Goal: Contribute content: Add original content to the website for others to see

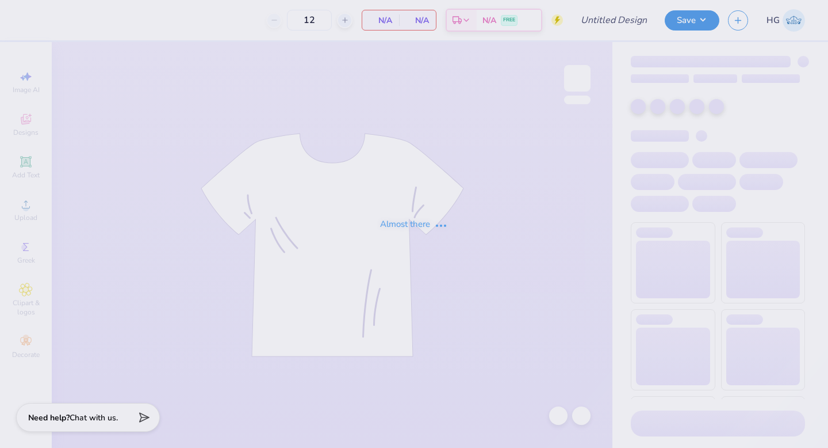
type input "BYX X ZTA Big Man on Campus"
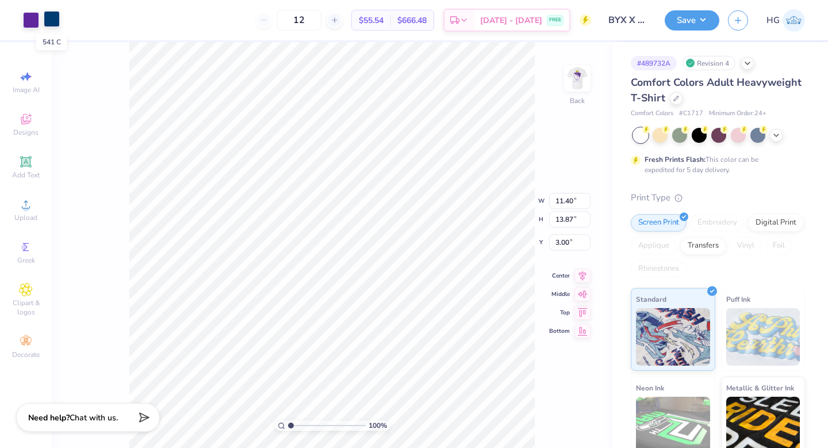
click at [48, 18] on div at bounding box center [52, 19] width 16 height 16
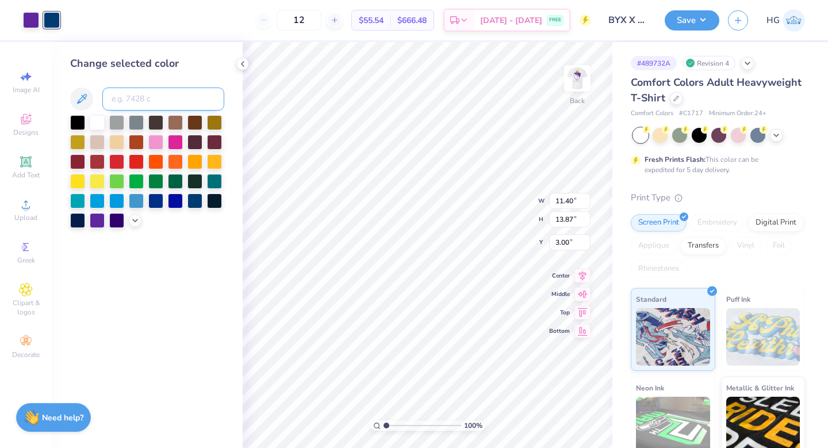
click at [150, 97] on input at bounding box center [163, 98] width 122 height 23
type input "267"
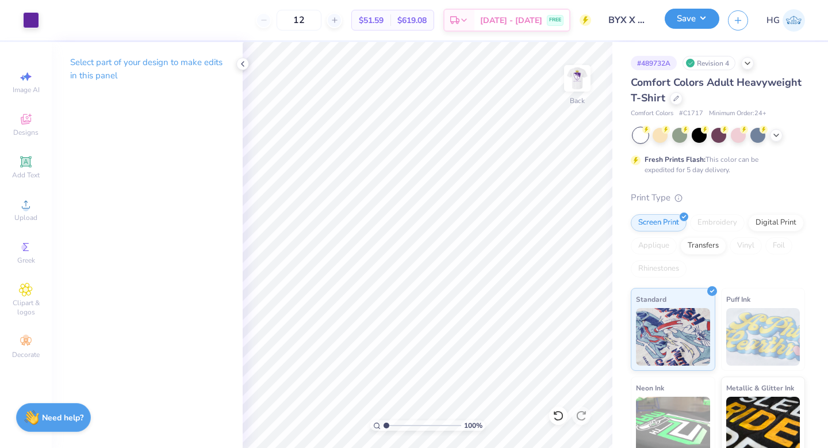
click at [690, 18] on button "Save" at bounding box center [692, 19] width 55 height 20
click at [702, 17] on button "Save" at bounding box center [692, 19] width 55 height 20
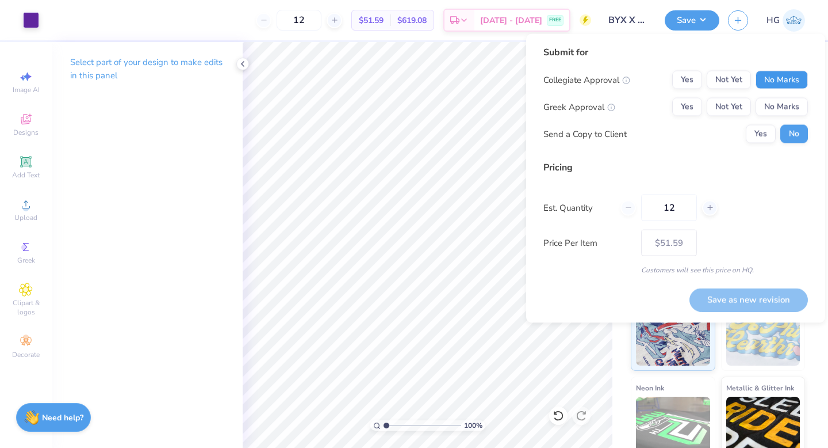
click at [786, 86] on button "No Marks" at bounding box center [782, 80] width 52 height 18
click at [689, 104] on button "Yes" at bounding box center [687, 107] width 30 height 18
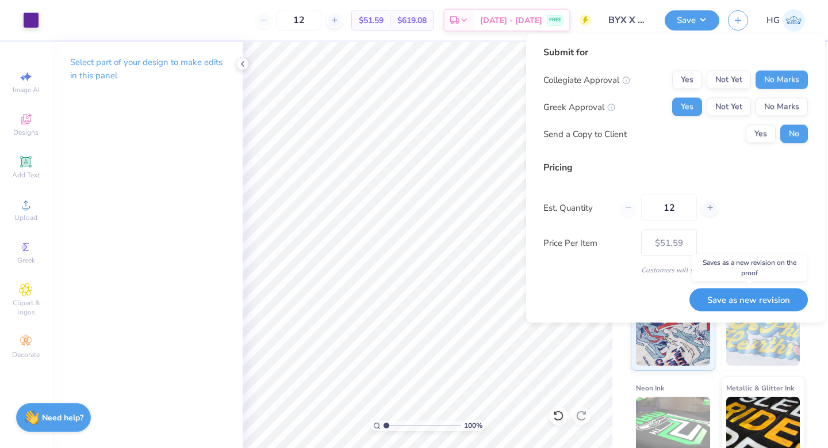
click at [738, 299] on button "Save as new revision" at bounding box center [749, 300] width 118 height 24
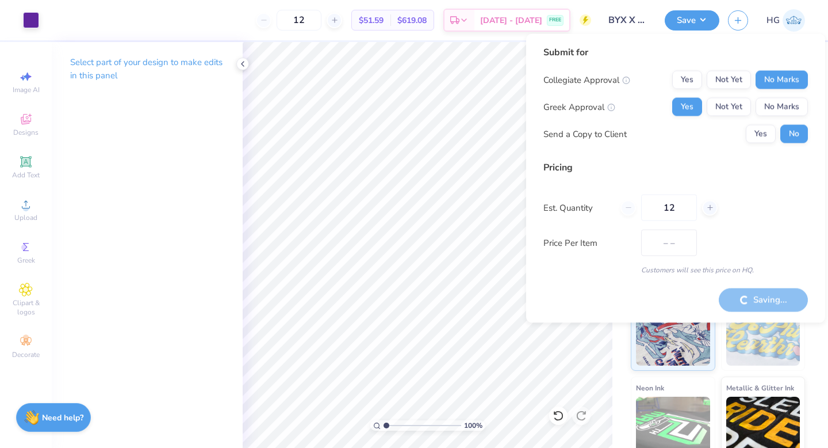
type input "$51.59"
